Goal: Information Seeking & Learning: Learn about a topic

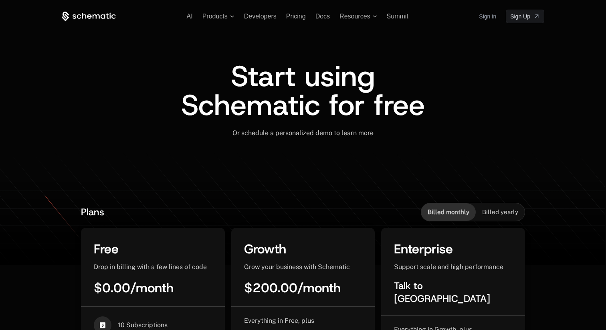
click at [262, 12] on div "AI Products Developers Pricing Docs Resources Summit Sign in Sign Up" at bounding box center [303, 17] width 482 height 14
click at [260, 19] on span "Developers" at bounding box center [260, 16] width 32 height 7
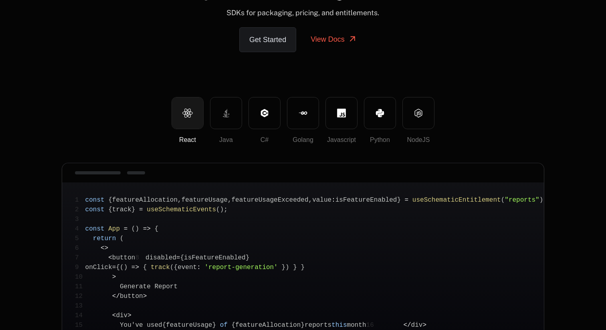
scroll to position [79, 0]
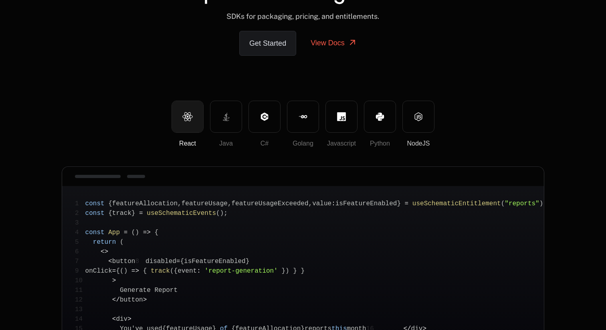
click at [426, 113] on button "NodeJS" at bounding box center [418, 117] width 32 height 32
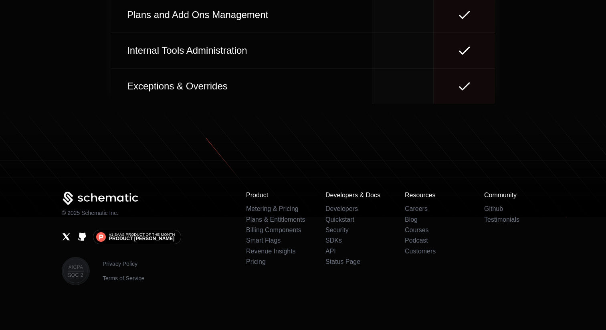
scroll to position [3731, 0]
click at [127, 194] on icon at bounding box center [101, 198] width 78 height 14
click at [125, 194] on icon at bounding box center [101, 198] width 78 height 14
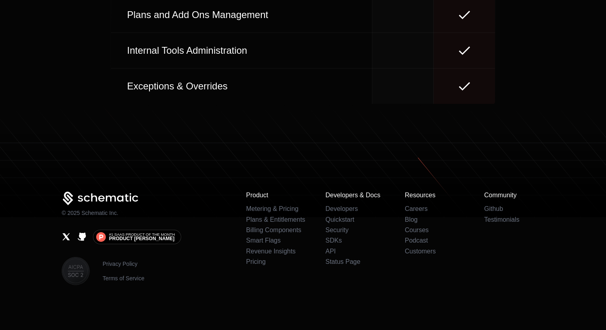
click at [88, 213] on p "© 2025 Schematic Inc." at bounding box center [90, 213] width 56 height 8
copy p "Schematic"
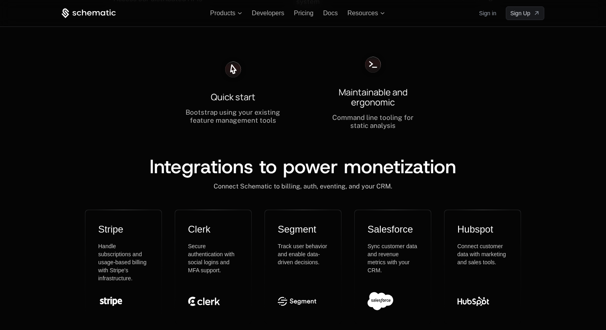
scroll to position [2191, 0]
